Goal: Task Accomplishment & Management: Use online tool/utility

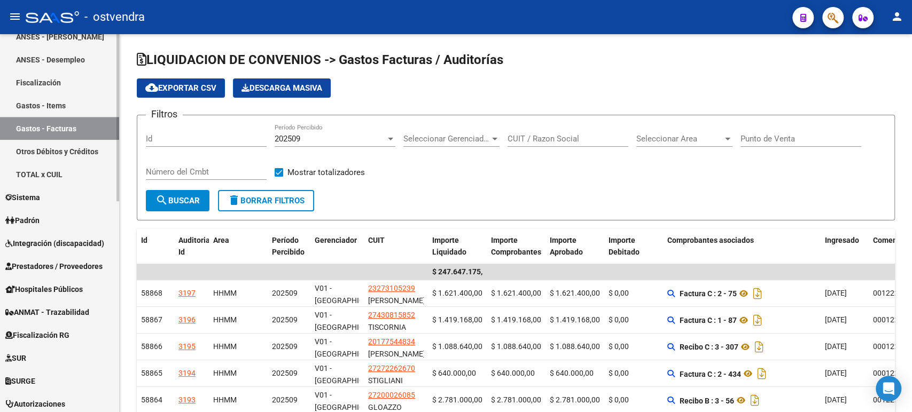
scroll to position [357, 0]
click at [57, 242] on span "Integración (discapacidad)" at bounding box center [54, 245] width 99 height 12
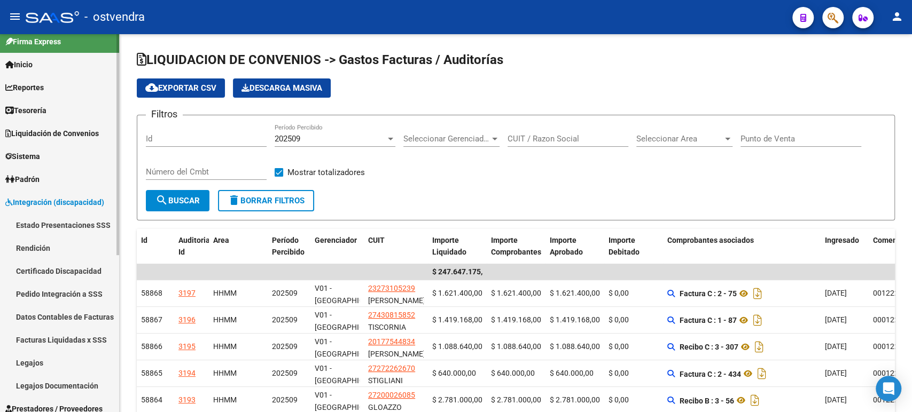
scroll to position [0, 0]
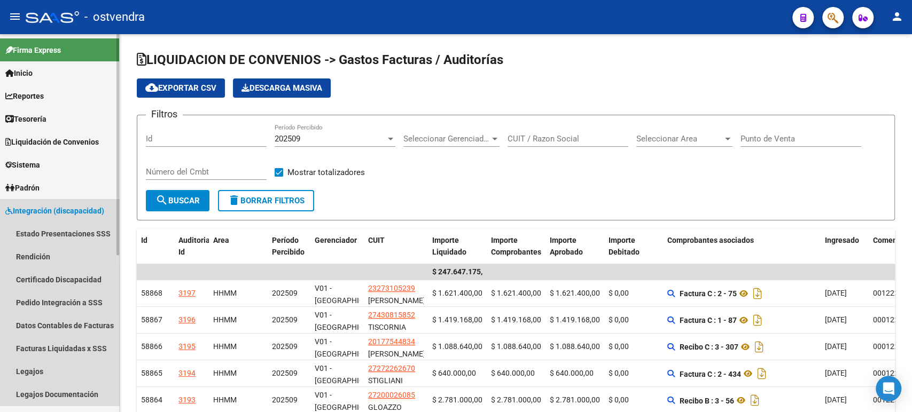
click at [40, 208] on span "Integración (discapacidad)" at bounding box center [54, 211] width 99 height 12
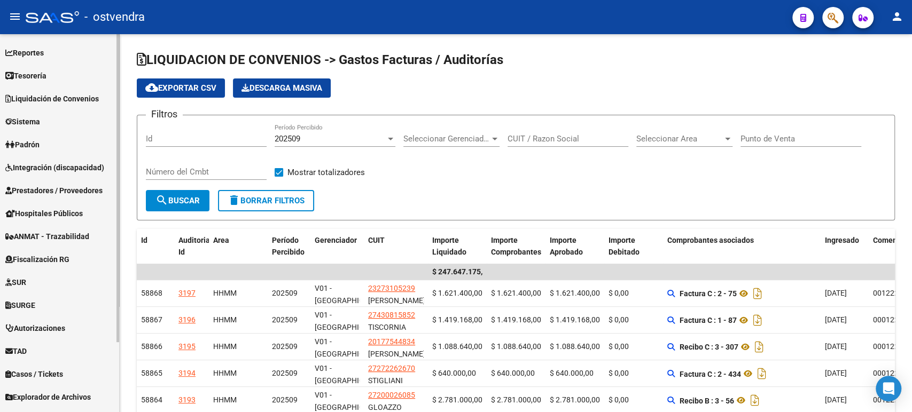
scroll to position [85, 0]
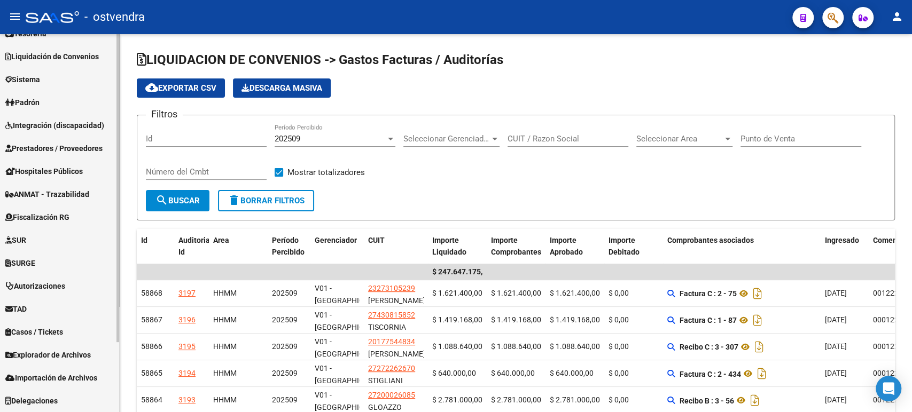
click at [38, 128] on span "Integración (discapacidad)" at bounding box center [54, 126] width 99 height 12
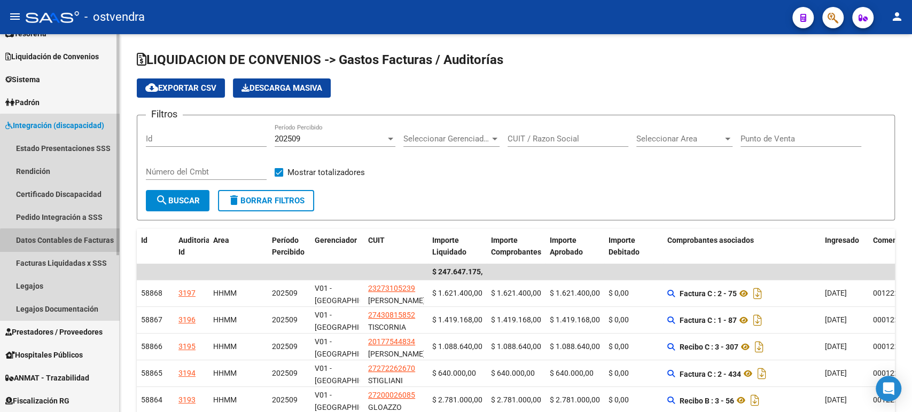
click at [68, 245] on link "Datos Contables de Facturas" at bounding box center [59, 240] width 119 height 23
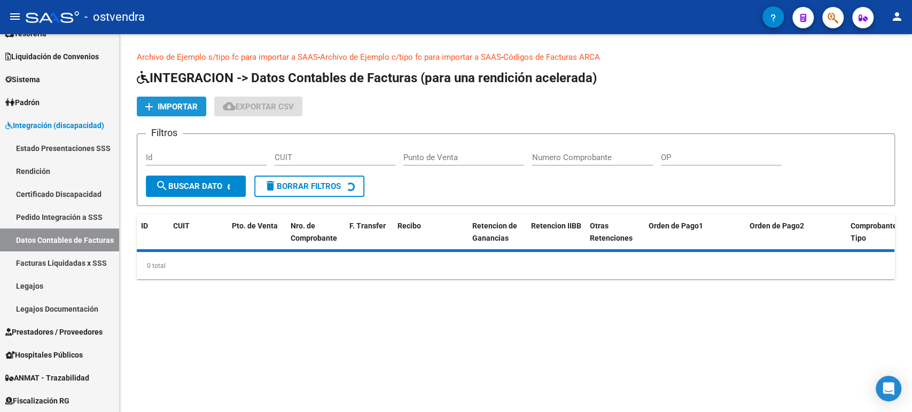
click at [170, 111] on button "add Importar" at bounding box center [171, 107] width 69 height 20
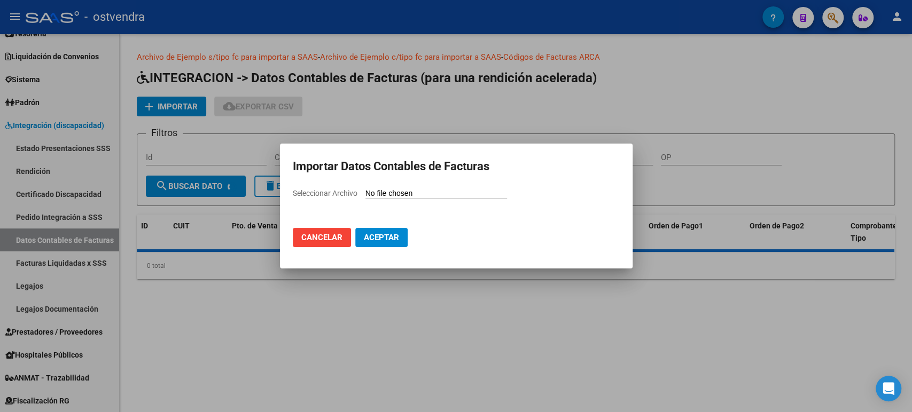
click at [376, 200] on div "Seleccionar Archivo" at bounding box center [456, 197] width 327 height 20
click at [378, 197] on input "Seleccionar Archivo" at bounding box center [436, 194] width 142 height 10
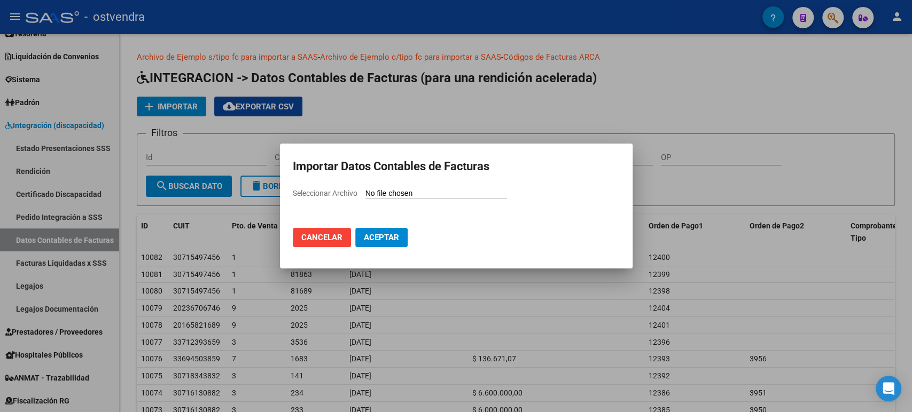
type input "C:\fakepath\[DATE] saas.csv"
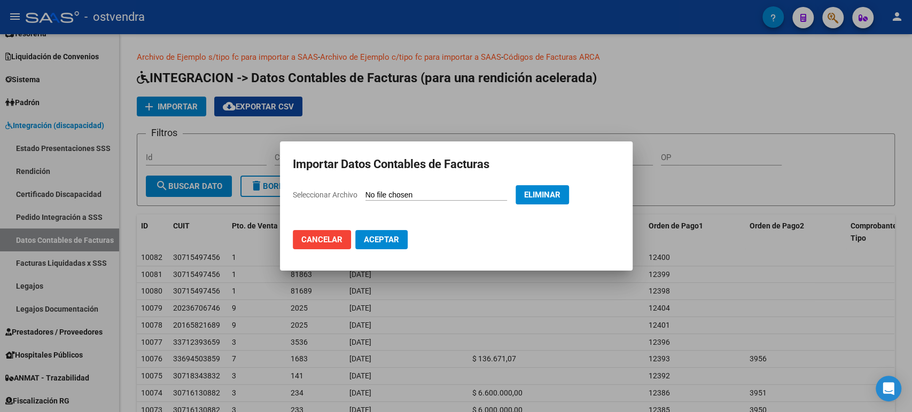
click at [388, 242] on span "Aceptar" at bounding box center [381, 240] width 35 height 10
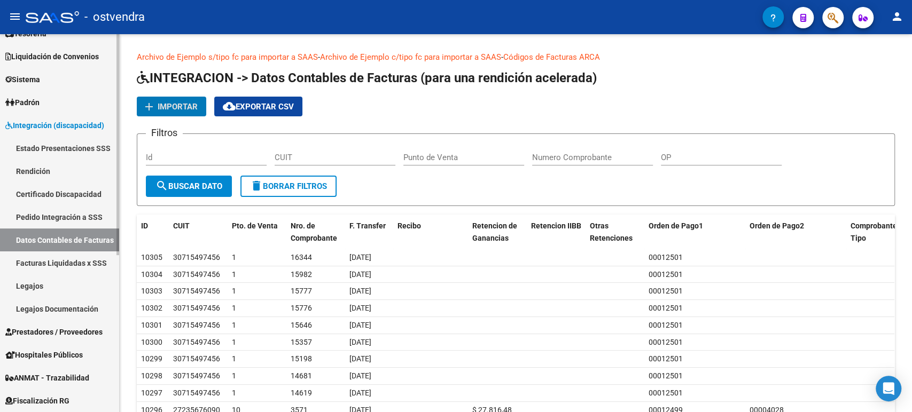
click at [60, 164] on link "Rendición" at bounding box center [59, 171] width 119 height 23
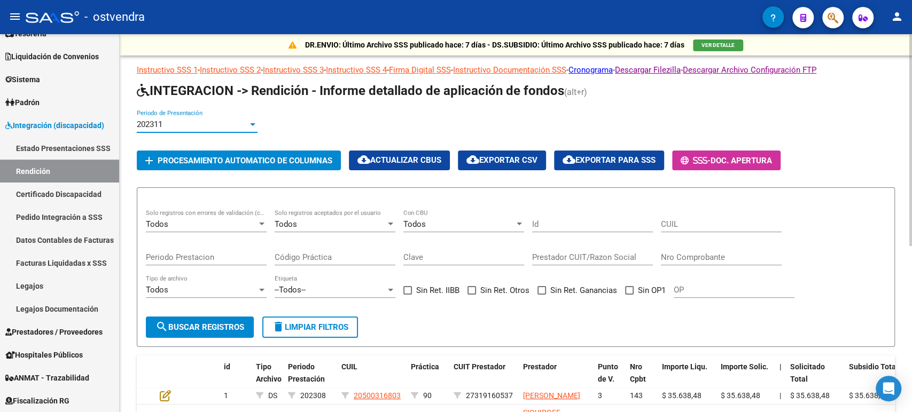
click at [217, 121] on div "202311" at bounding box center [192, 125] width 111 height 10
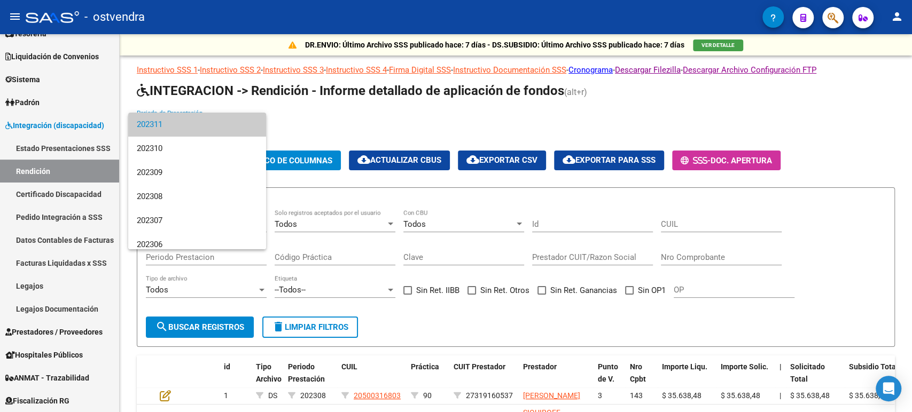
click at [328, 122] on div at bounding box center [456, 206] width 912 height 412
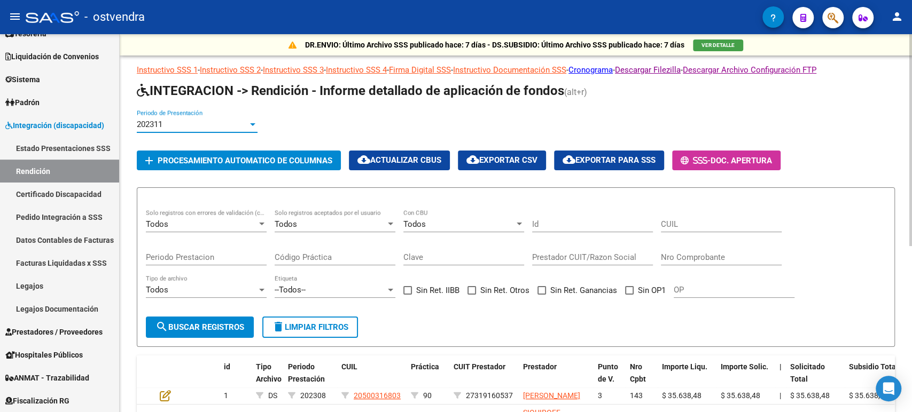
click at [222, 121] on div "202311" at bounding box center [192, 125] width 111 height 10
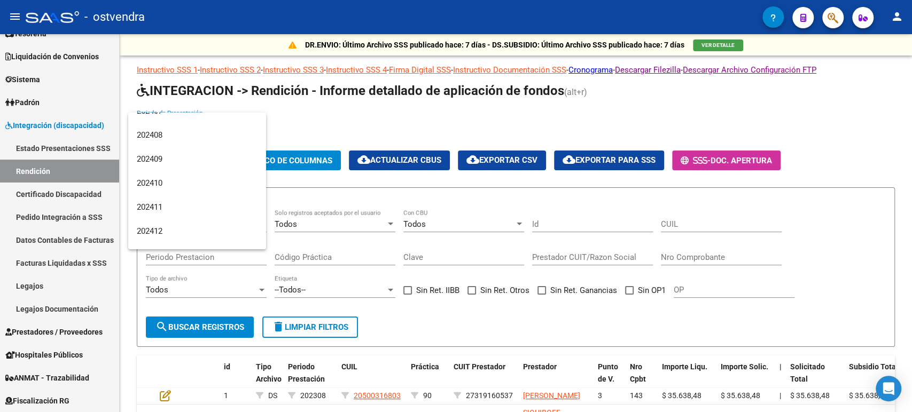
scroll to position [2218, 0]
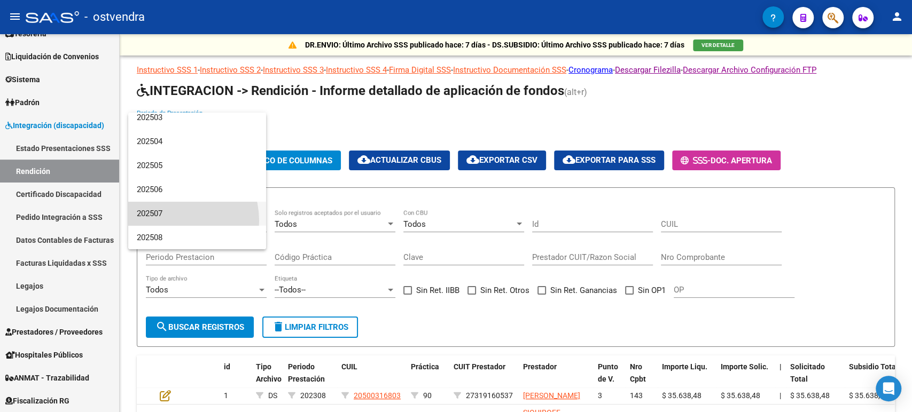
click at [168, 221] on span "202507" at bounding box center [197, 214] width 121 height 24
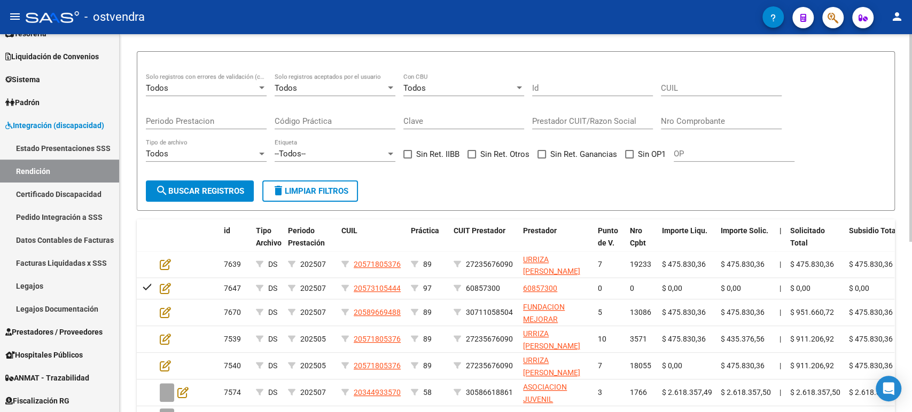
scroll to position [119, 0]
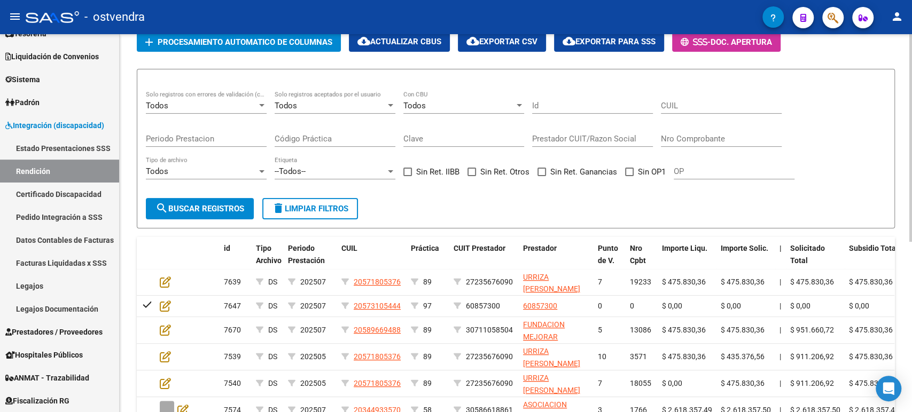
click at [219, 37] on span "add Procesamiento automatico de columnas" at bounding box center [238, 42] width 187 height 10
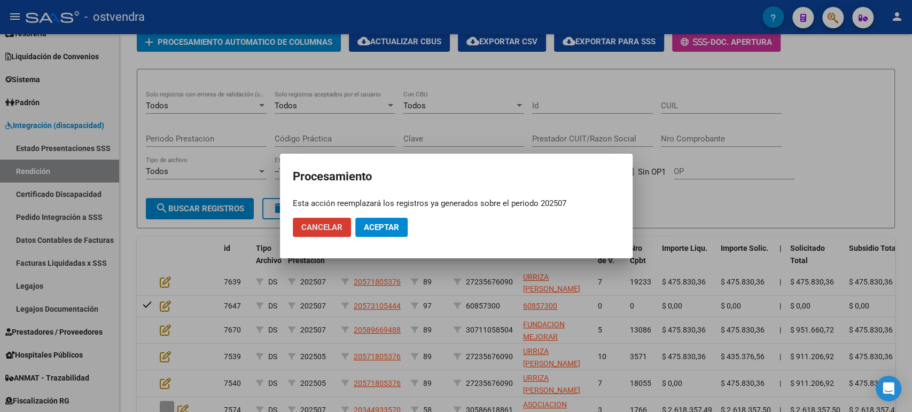
click at [394, 221] on button "Aceptar" at bounding box center [381, 227] width 52 height 19
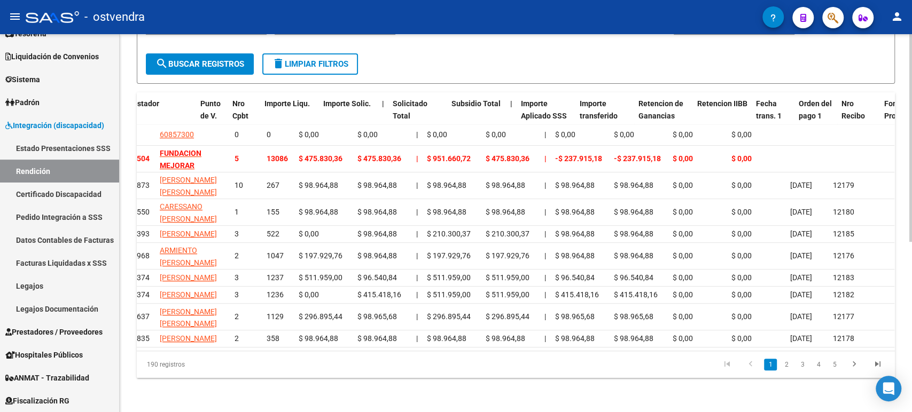
scroll to position [0, 414]
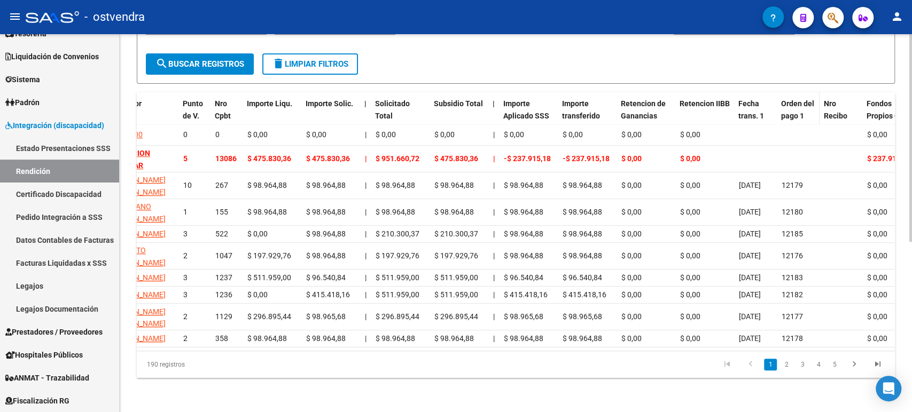
click at [789, 99] on span "Orden del pago 1" at bounding box center [797, 109] width 33 height 21
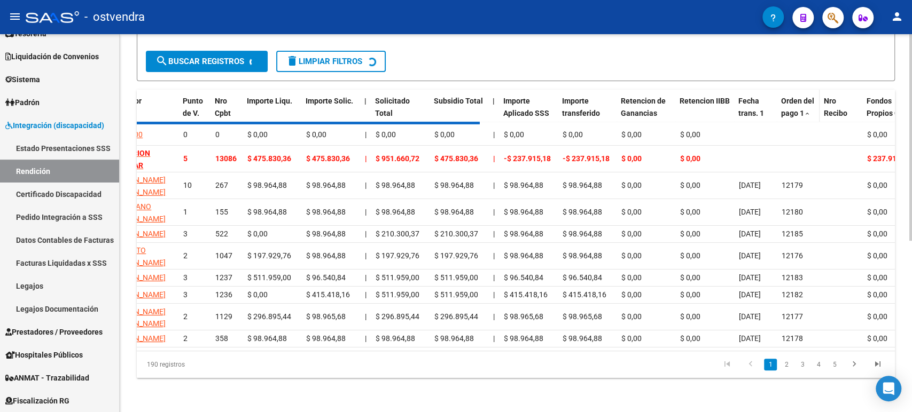
scroll to position [295, 0]
click at [796, 97] on span "Orden del pago 1" at bounding box center [797, 107] width 33 height 21
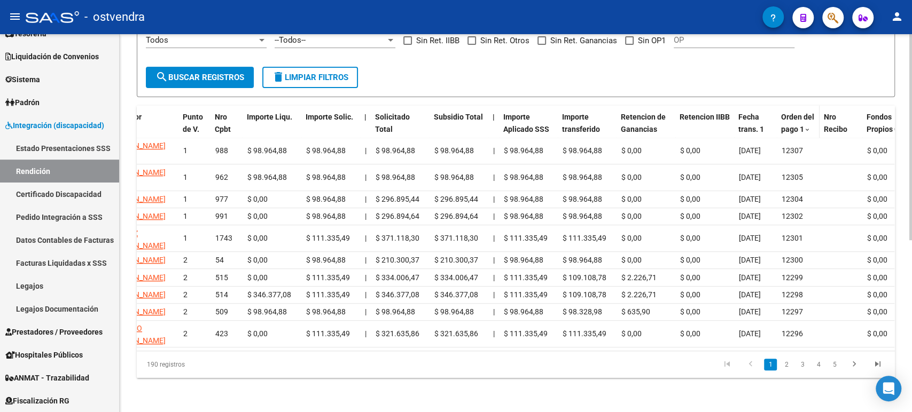
click at [796, 113] on span "Orden del pago 1" at bounding box center [797, 123] width 33 height 21
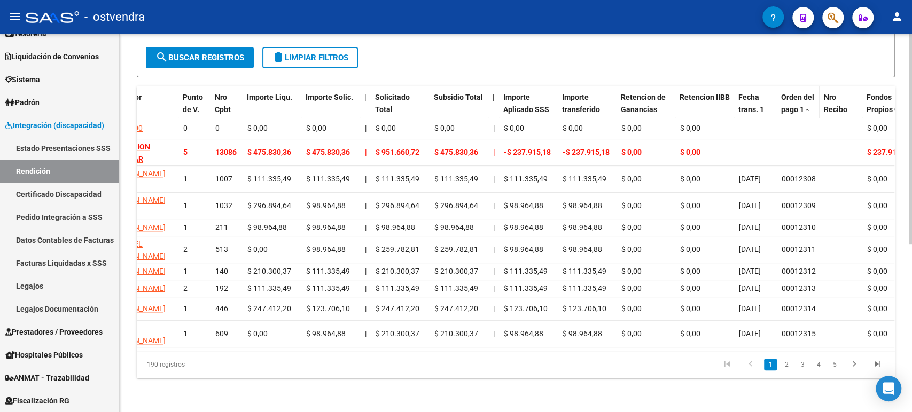
click at [795, 93] on span "Orden del pago 1" at bounding box center [797, 103] width 33 height 21
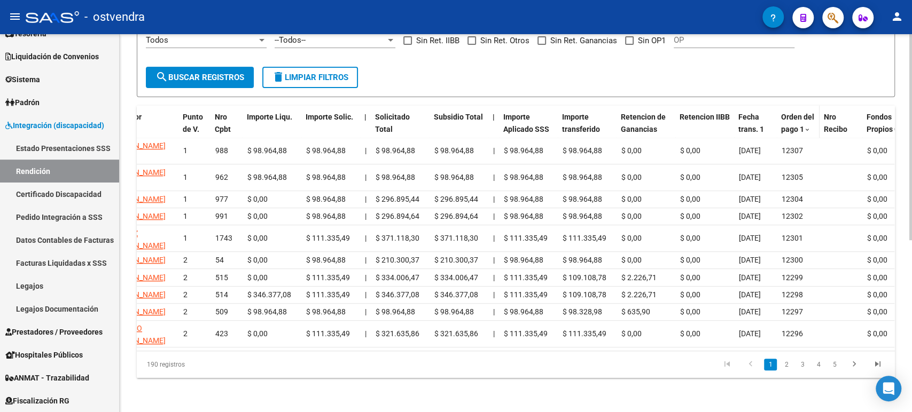
click at [792, 113] on span "Orden del pago 1" at bounding box center [797, 123] width 33 height 21
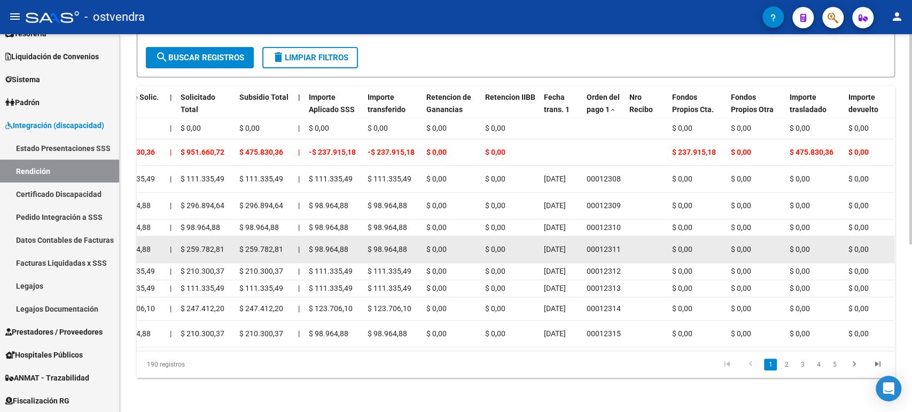
scroll to position [300, 0]
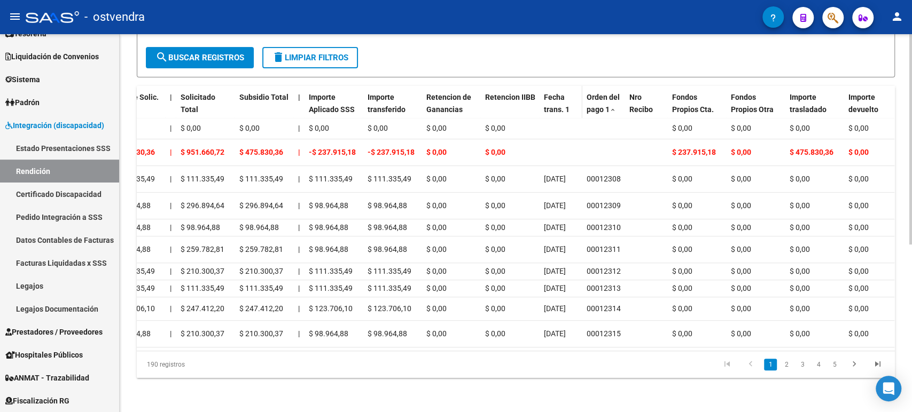
click at [558, 93] on span "Fecha trans. 1" at bounding box center [557, 103] width 26 height 21
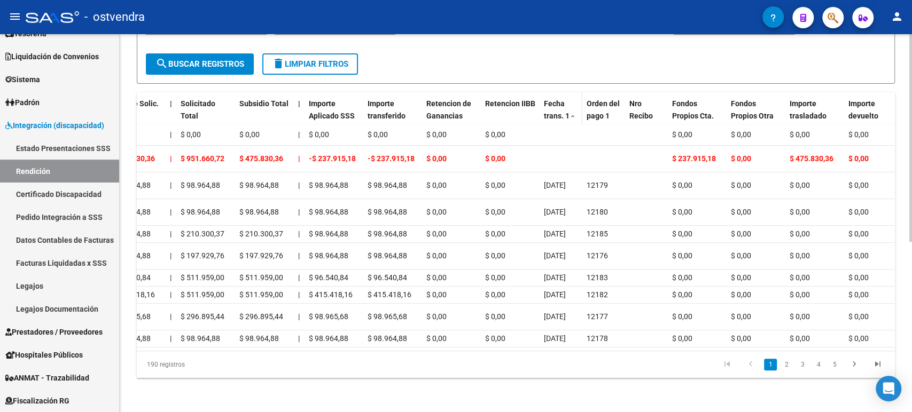
click at [558, 99] on span "Fecha trans. 1" at bounding box center [557, 109] width 26 height 21
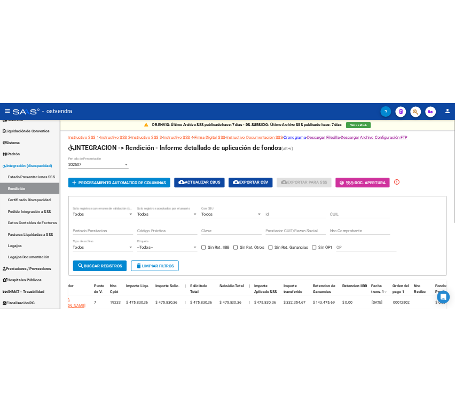
scroll to position [0, 0]
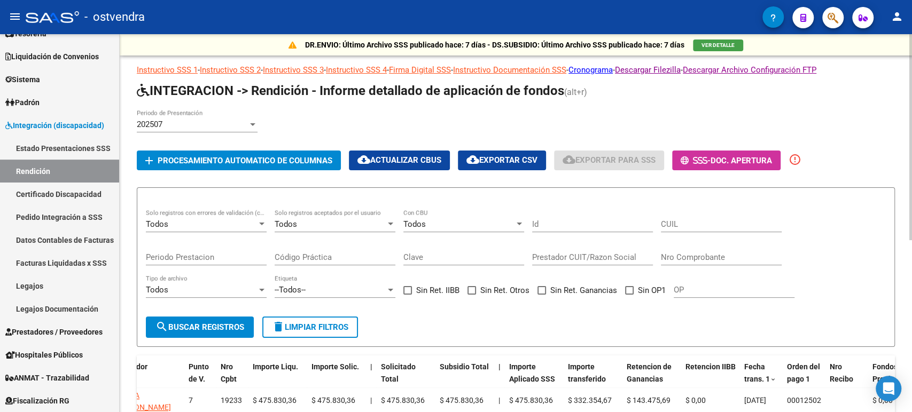
click at [511, 159] on span "cloud_download Exportar CSV" at bounding box center [501, 160] width 71 height 10
